Goal: Ask a question: Seek information or help from site administrators or community

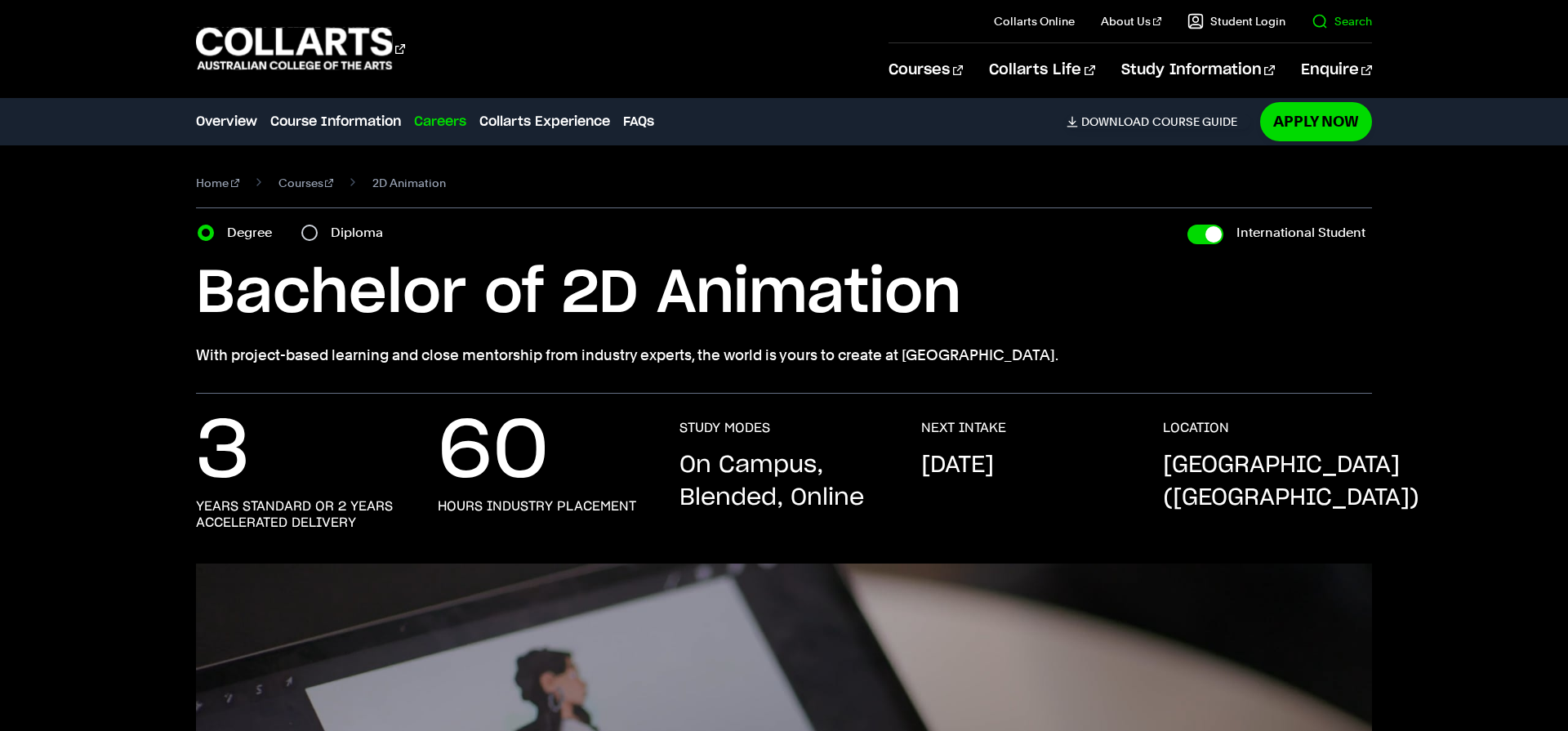
click at [1369, 21] on link "Search" at bounding box center [1342, 21] width 60 height 16
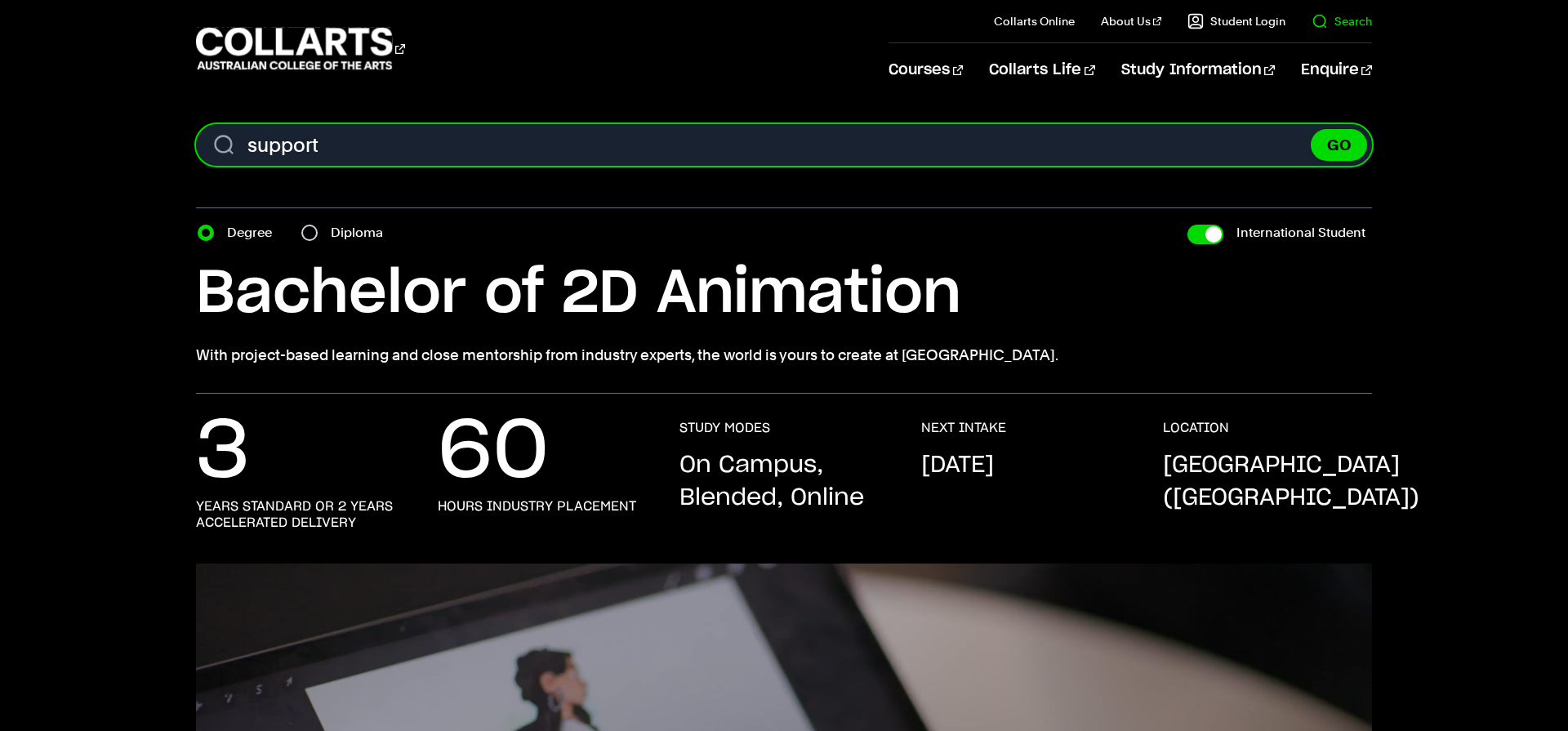
type input "support"
click at [1311, 129] on button "GO" at bounding box center [1338, 144] width 56 height 32
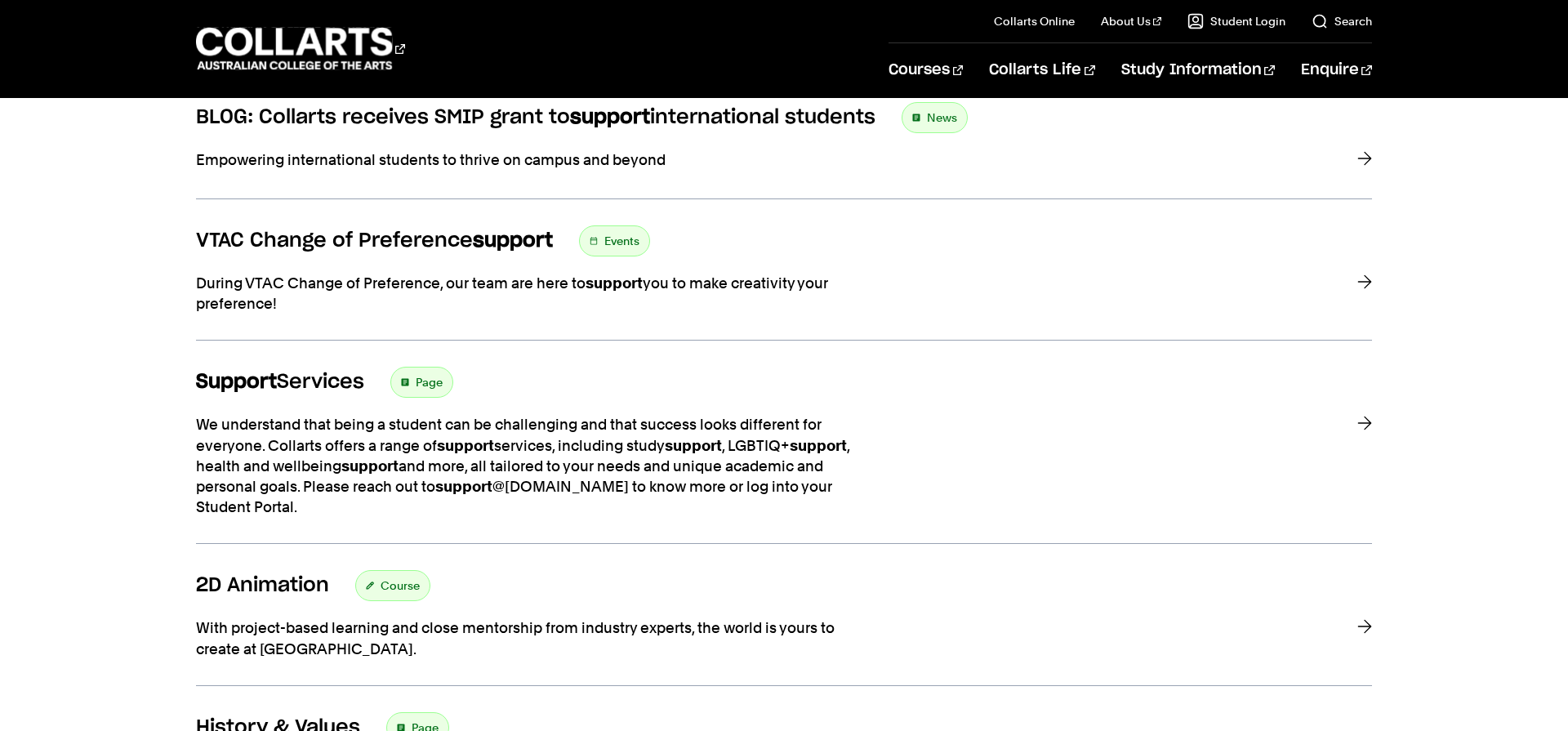
scroll to position [603, 0]
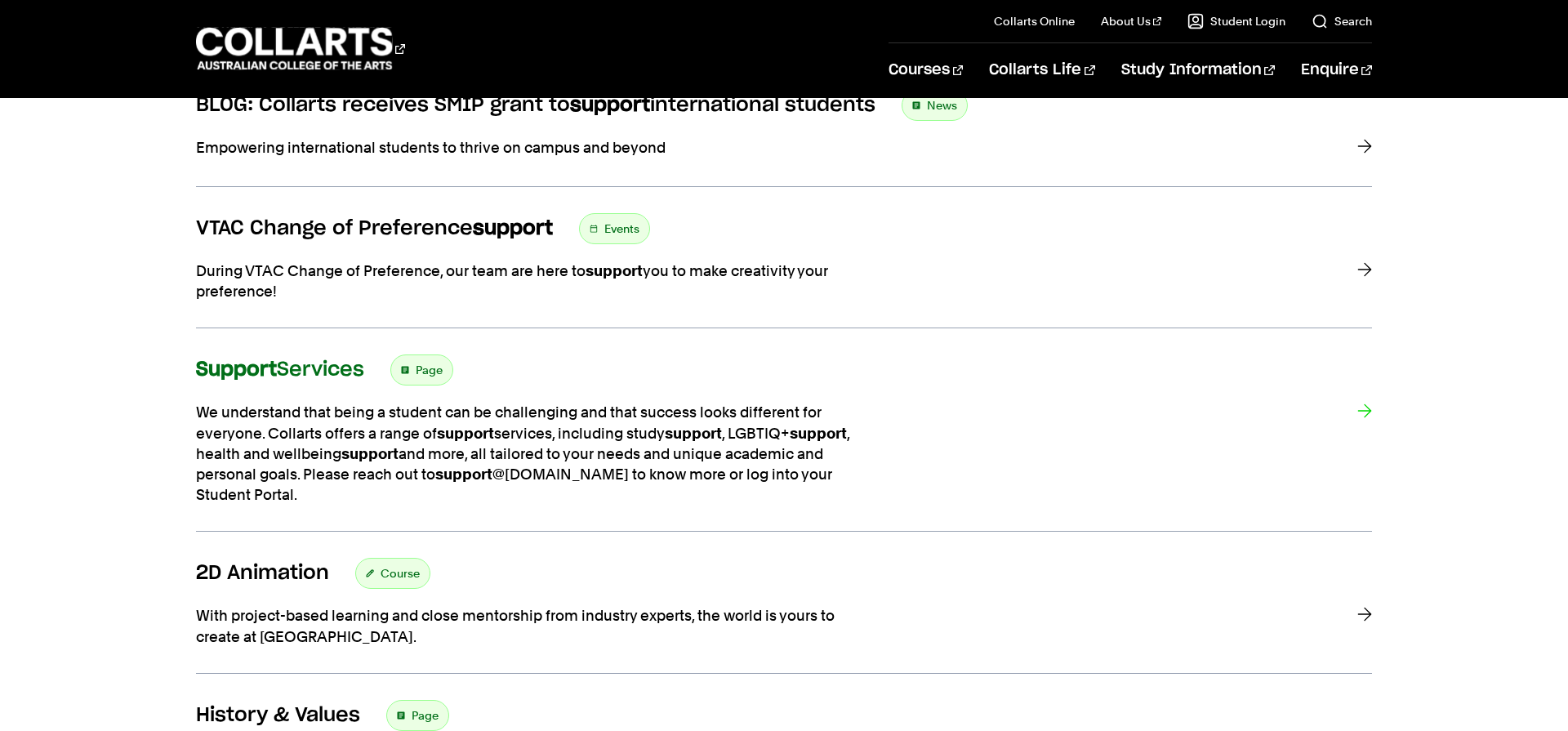
click at [626, 405] on p "We understand that being a student can be challenging and that success looks di…" at bounding box center [523, 453] width 653 height 103
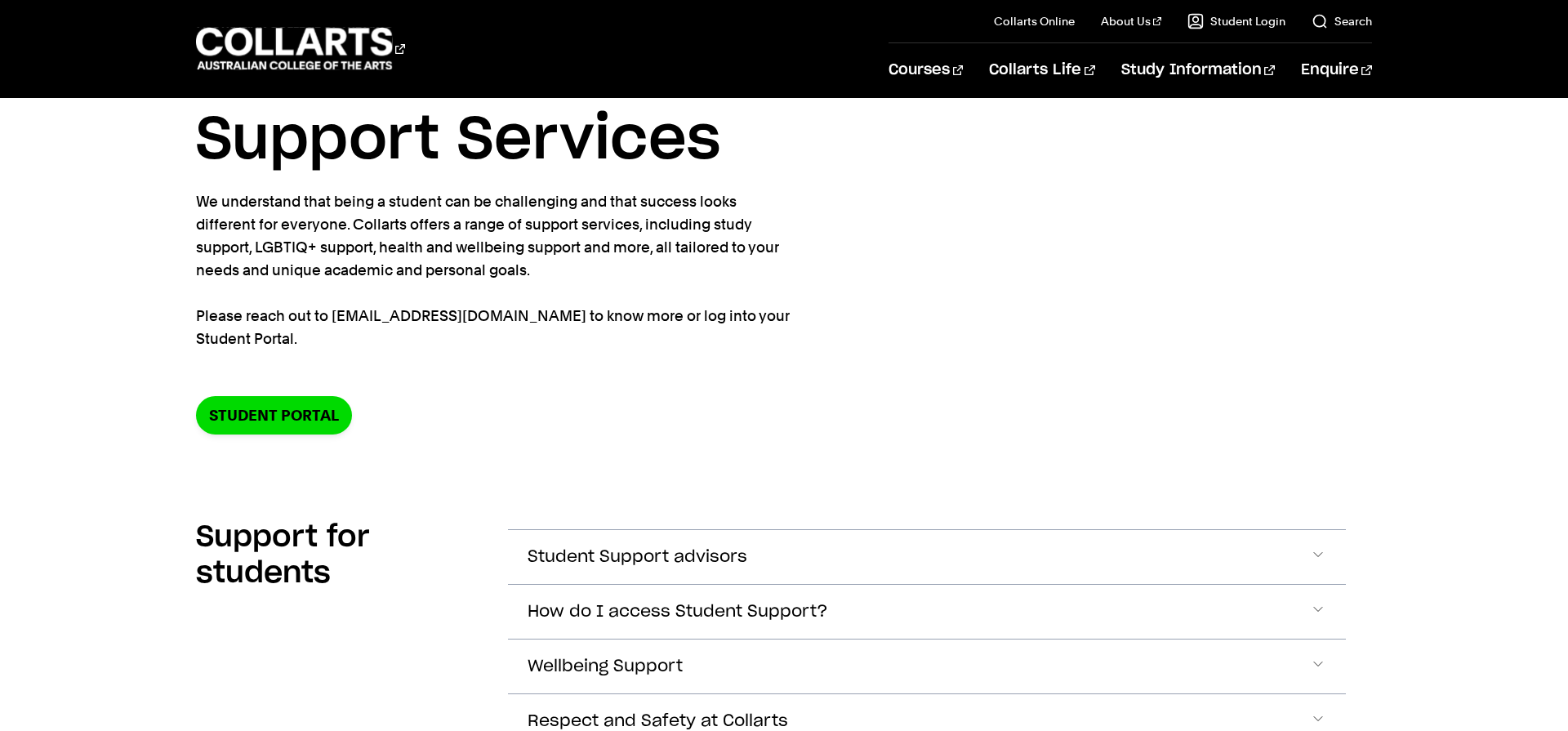
scroll to position [58, 0]
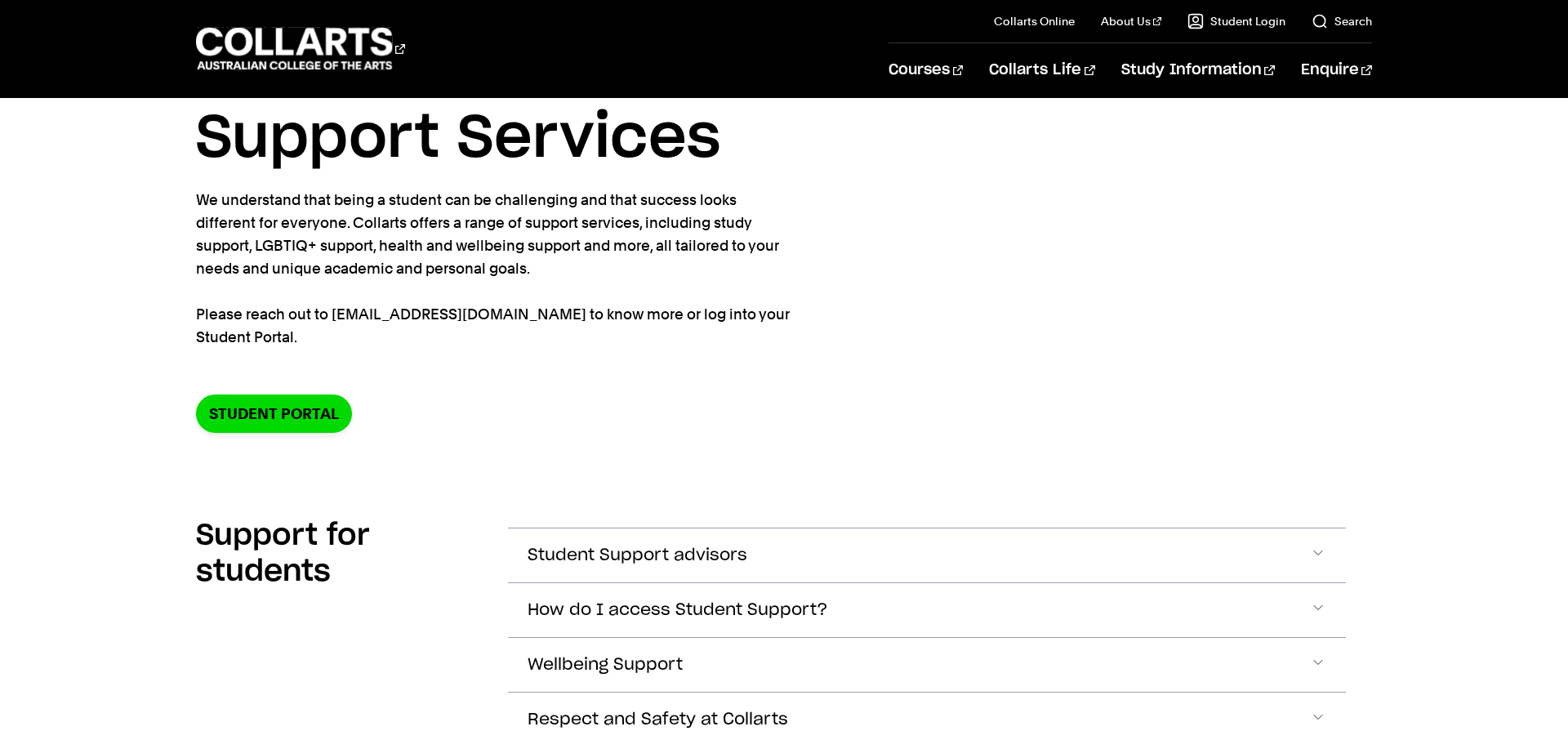
click at [384, 218] on p "We understand that being a student can be challenging and that success looks di…" at bounding box center [494, 268] width 596 height 160
click at [383, 219] on p "We understand that being a student can be challenging and that success looks di…" at bounding box center [494, 268] width 596 height 160
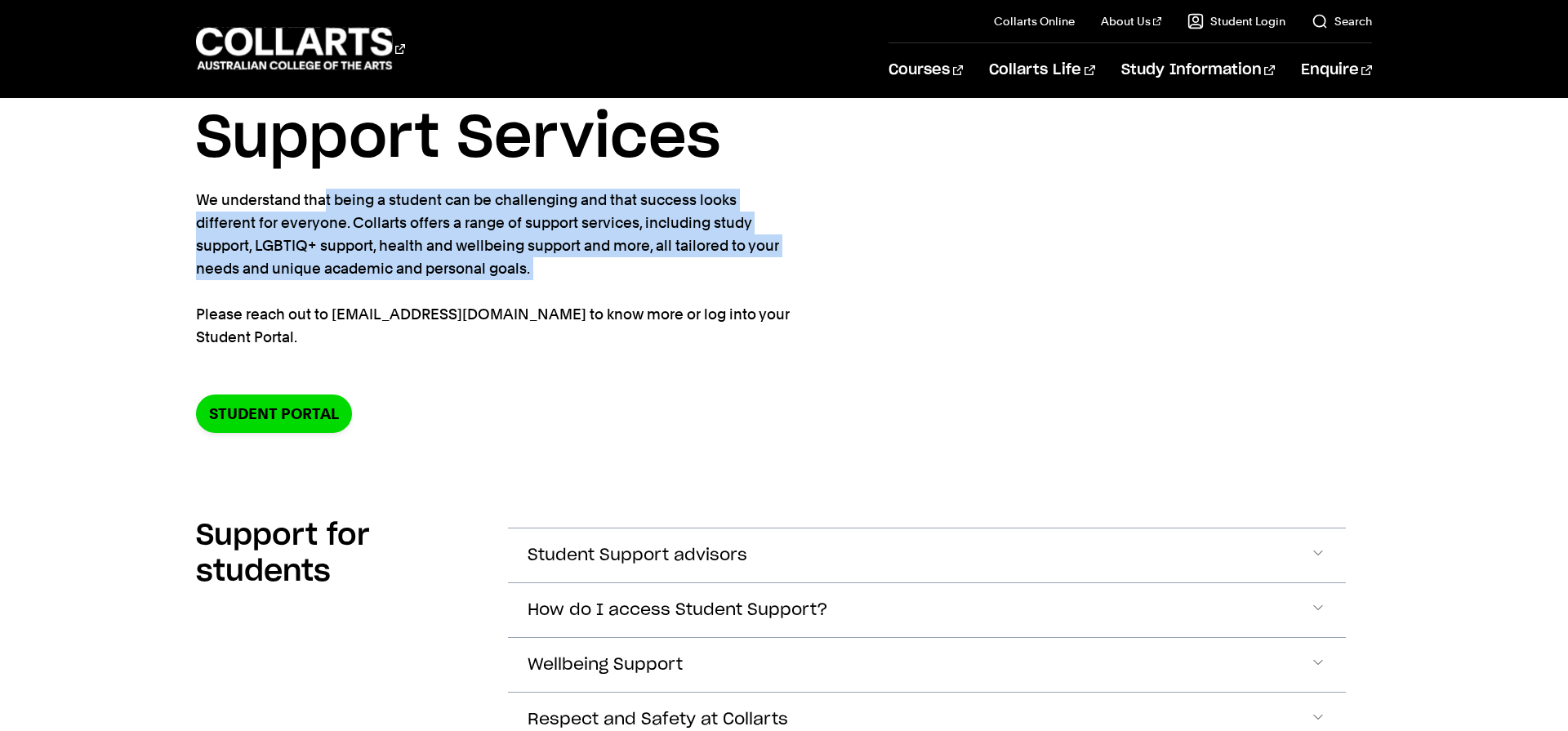
click at [383, 219] on p "We understand that being a student can be challenging and that success looks di…" at bounding box center [494, 268] width 596 height 160
copy p "We understand that being a student can be challenging and that success looks di…"
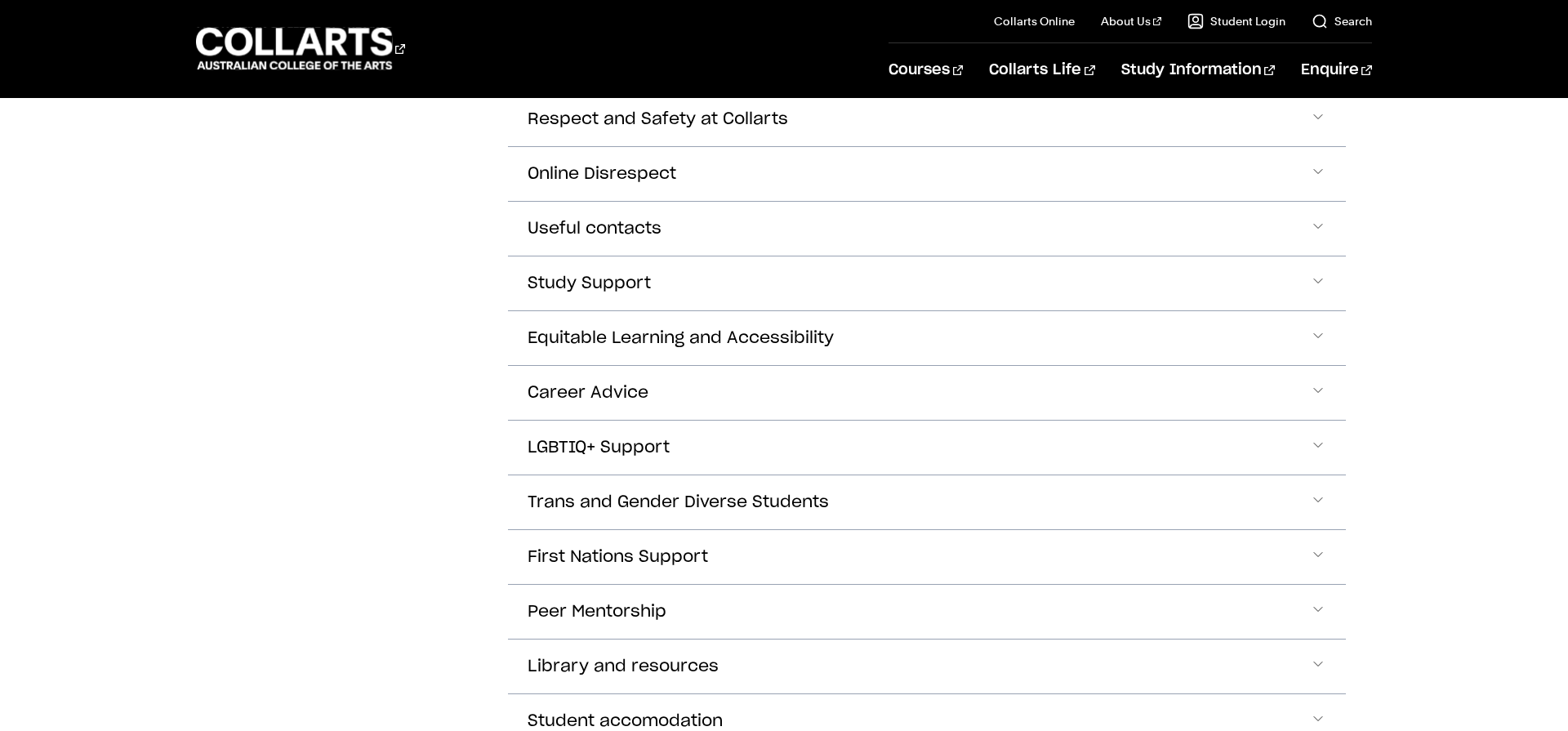
scroll to position [658, 0]
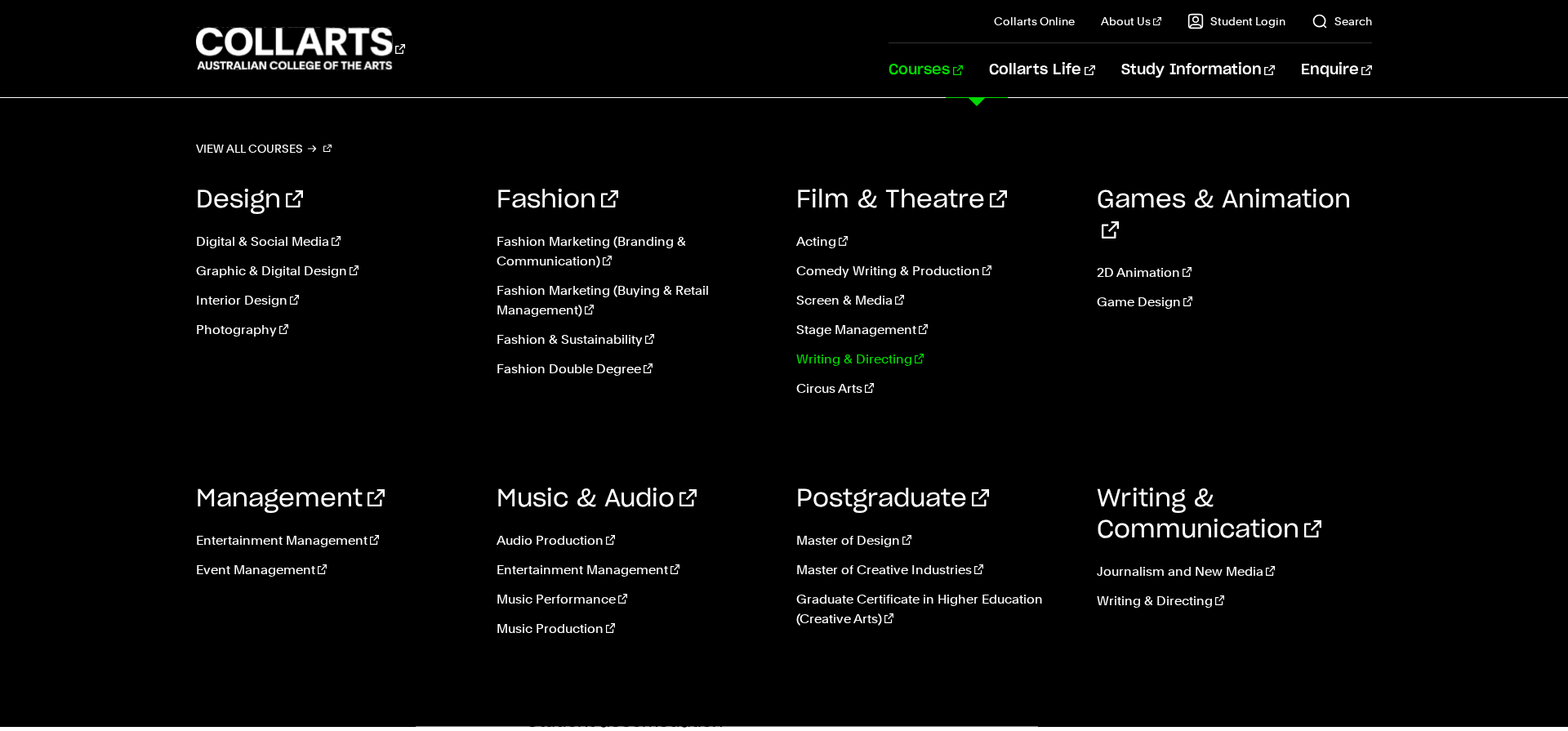
click at [862, 354] on link "Writing & Directing" at bounding box center [935, 359] width 276 height 20
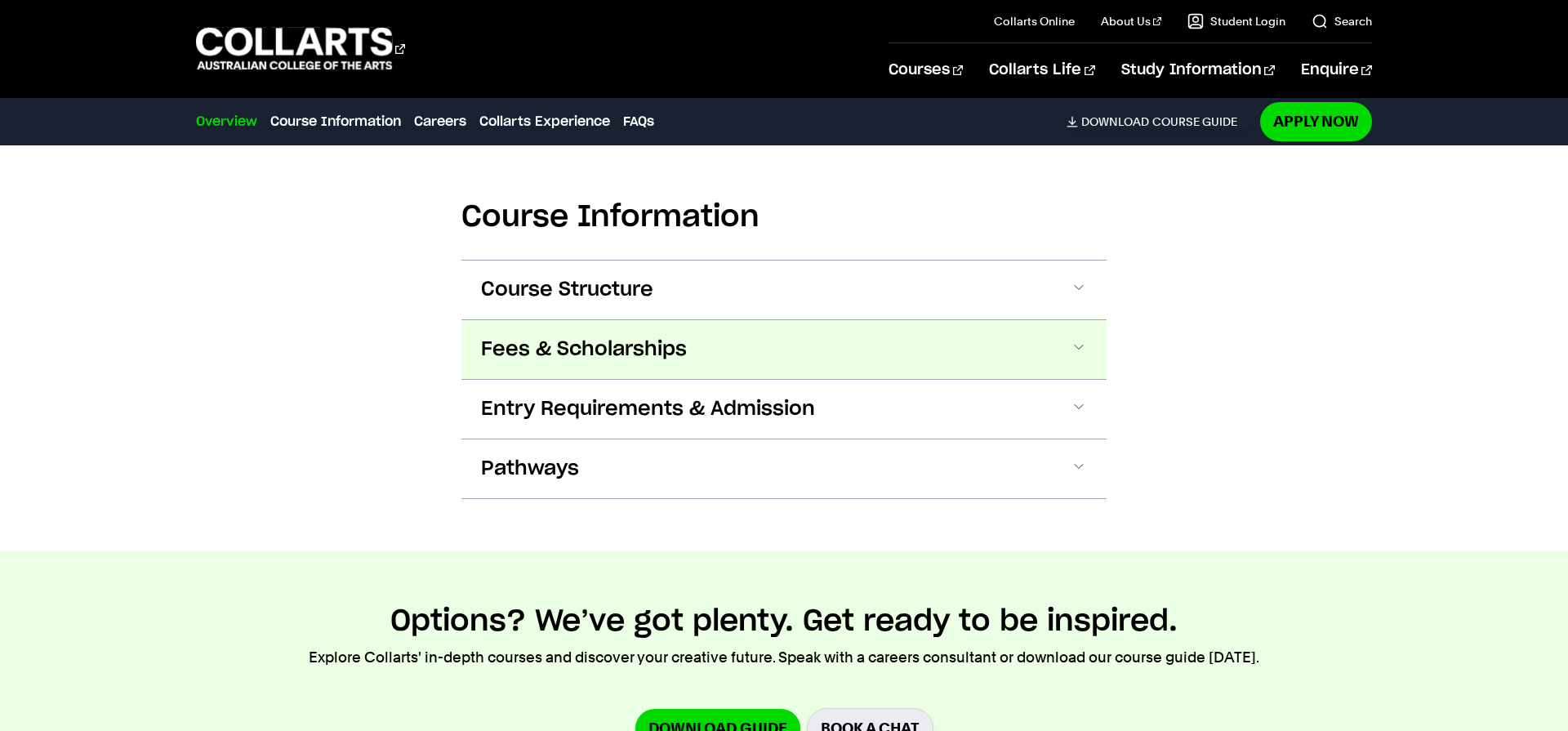
scroll to position [1764, 0]
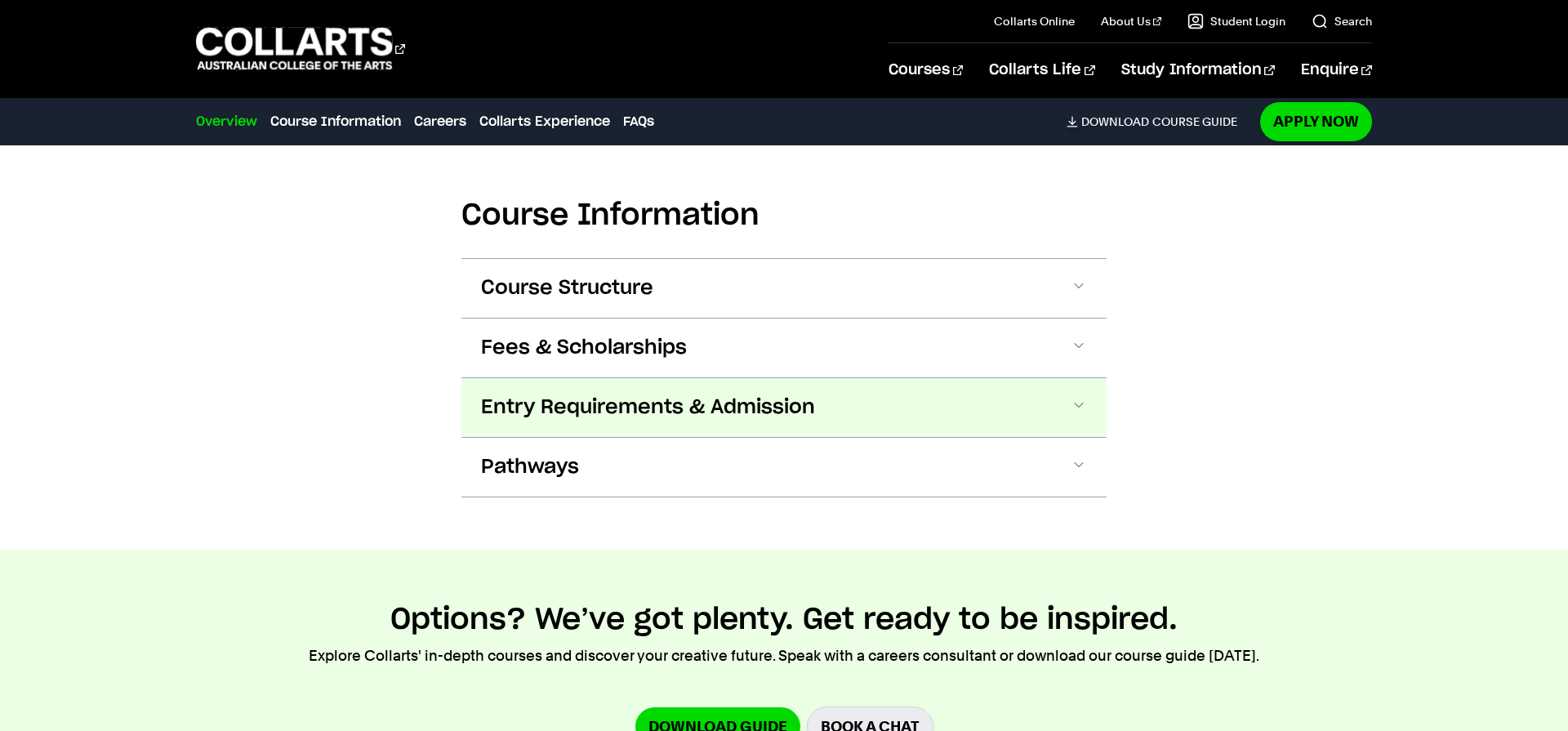
click at [582, 395] on span "Entry Requirements & Admission" at bounding box center [648, 408] width 334 height 26
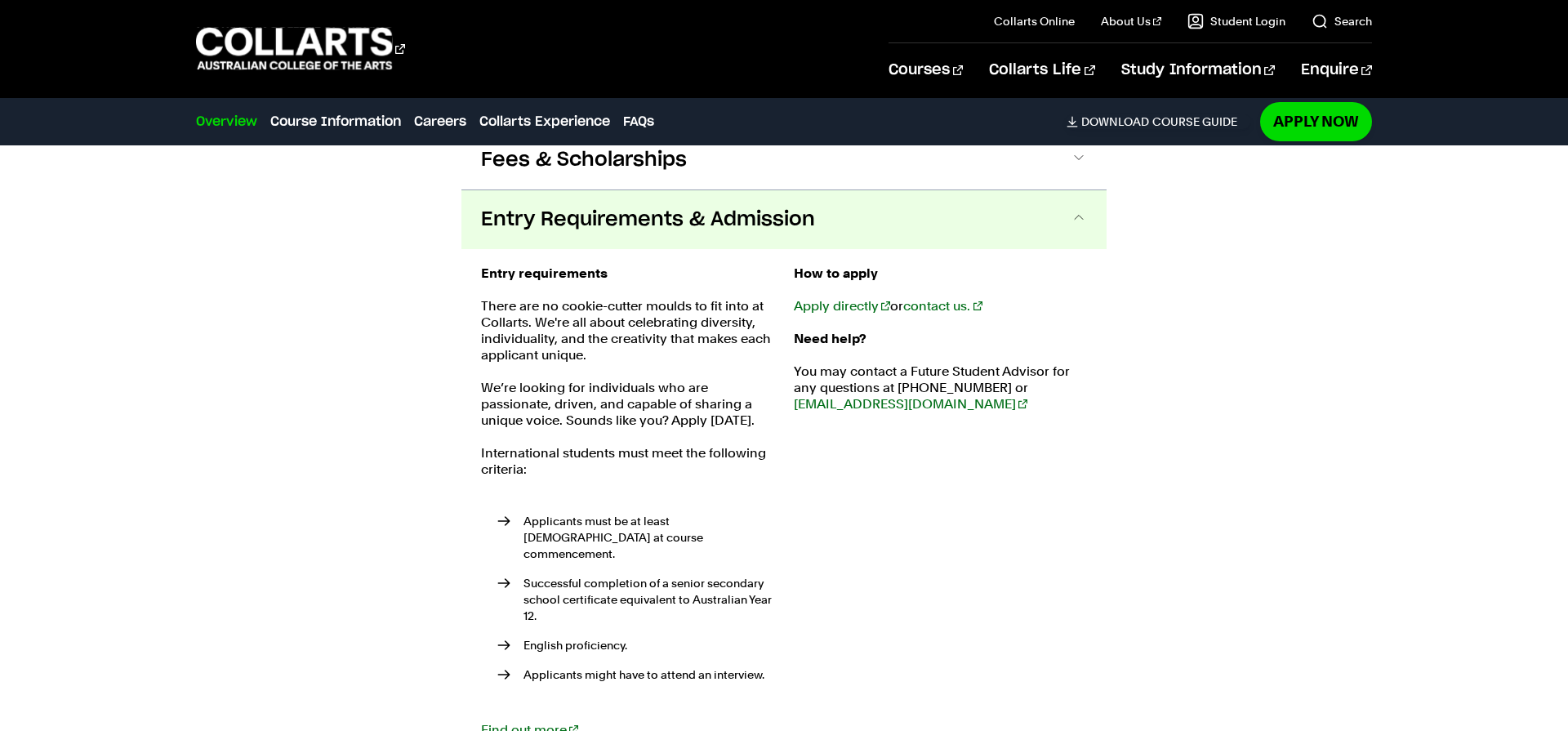
scroll to position [1986, 0]
